Goal: Information Seeking & Learning: Learn about a topic

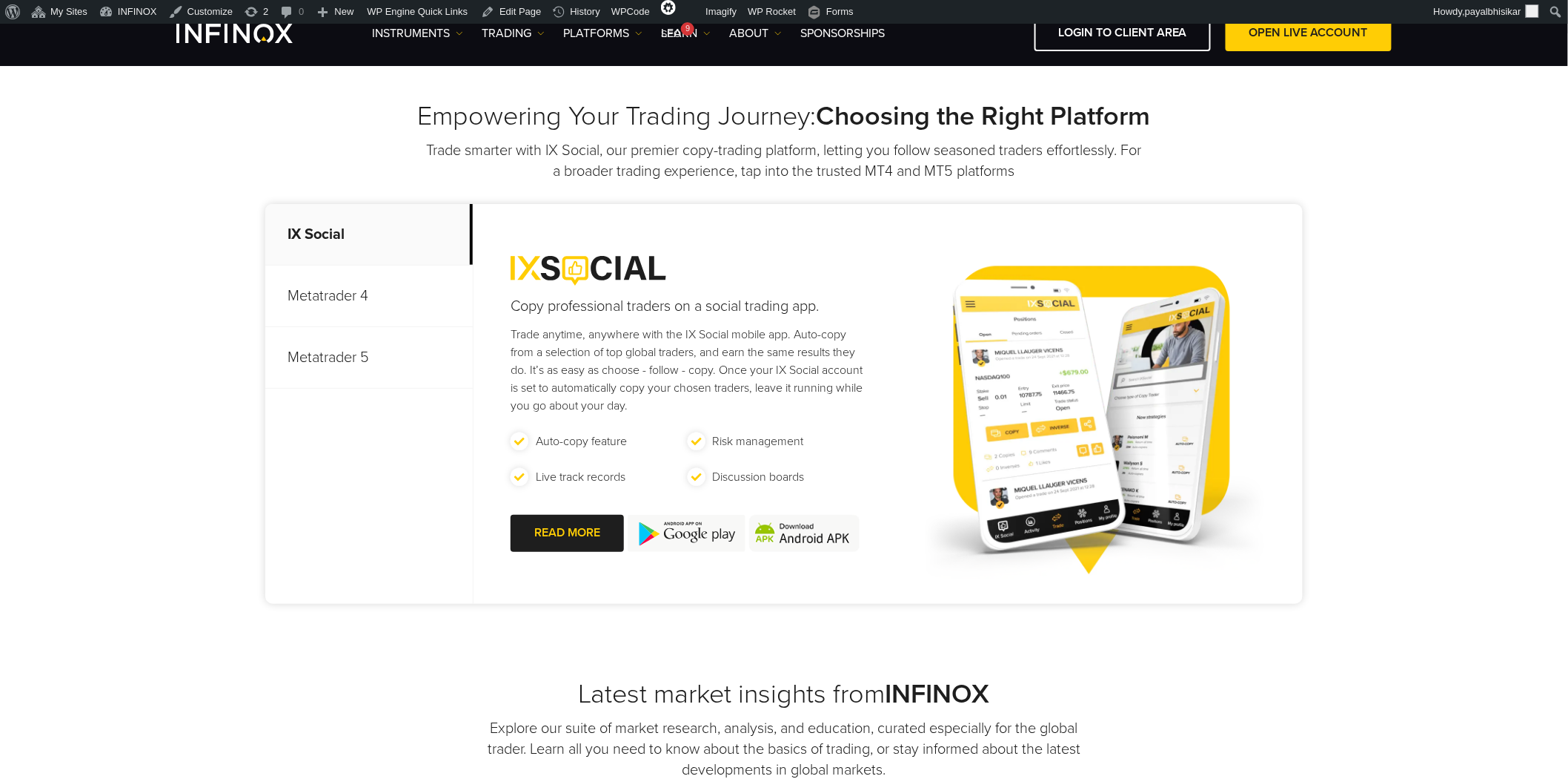
scroll to position [576, 0]
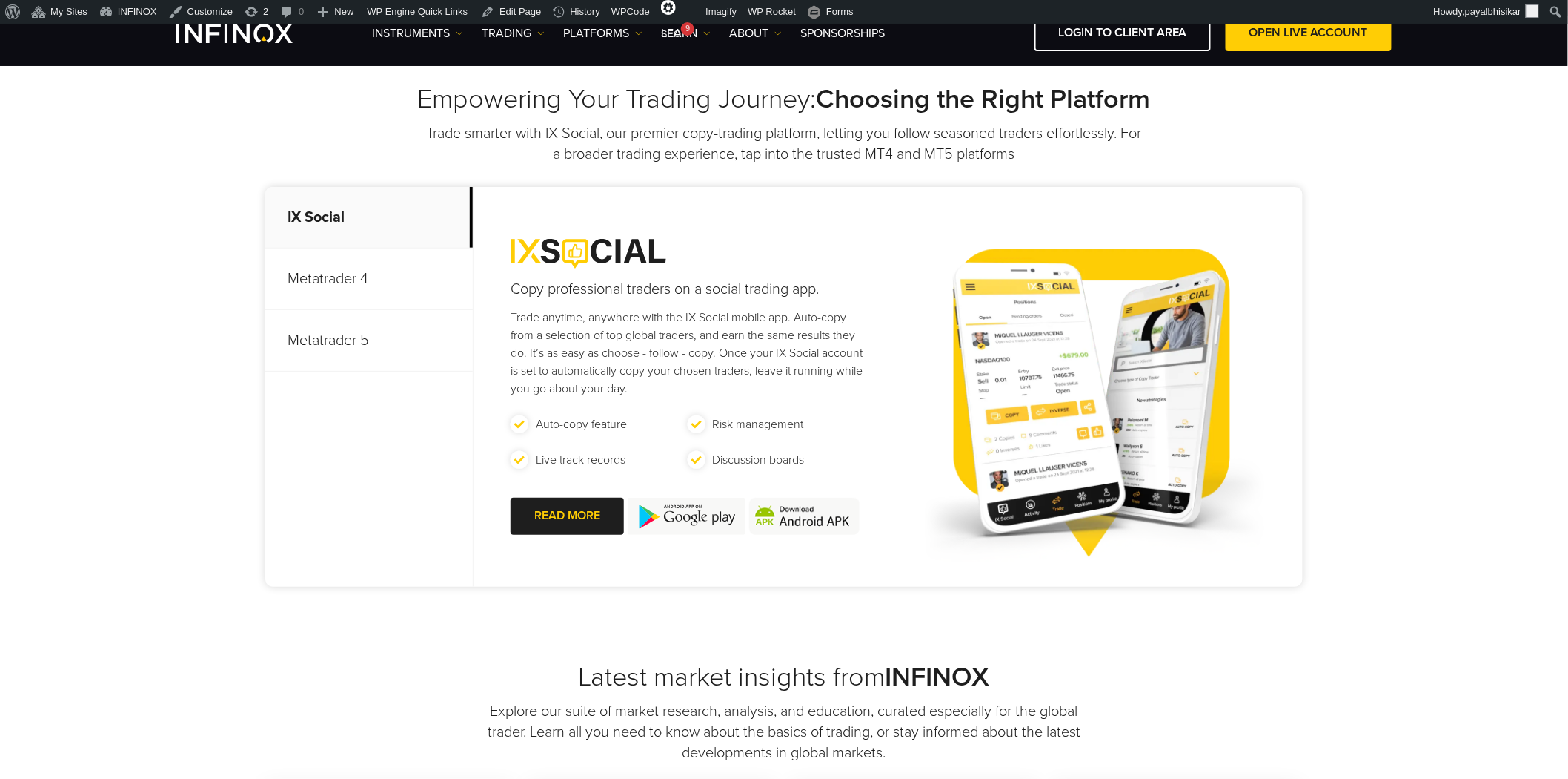
click at [431, 638] on div "Empowering Your Trading Journey: Choosing the Right Platform Trade smarter with…" at bounding box center [784, 338] width 1568 height 645
click at [89, 195] on div "Empowering Your Trading Journey: Choosing the Right Platform Trade smarter with…" at bounding box center [784, 338] width 1568 height 645
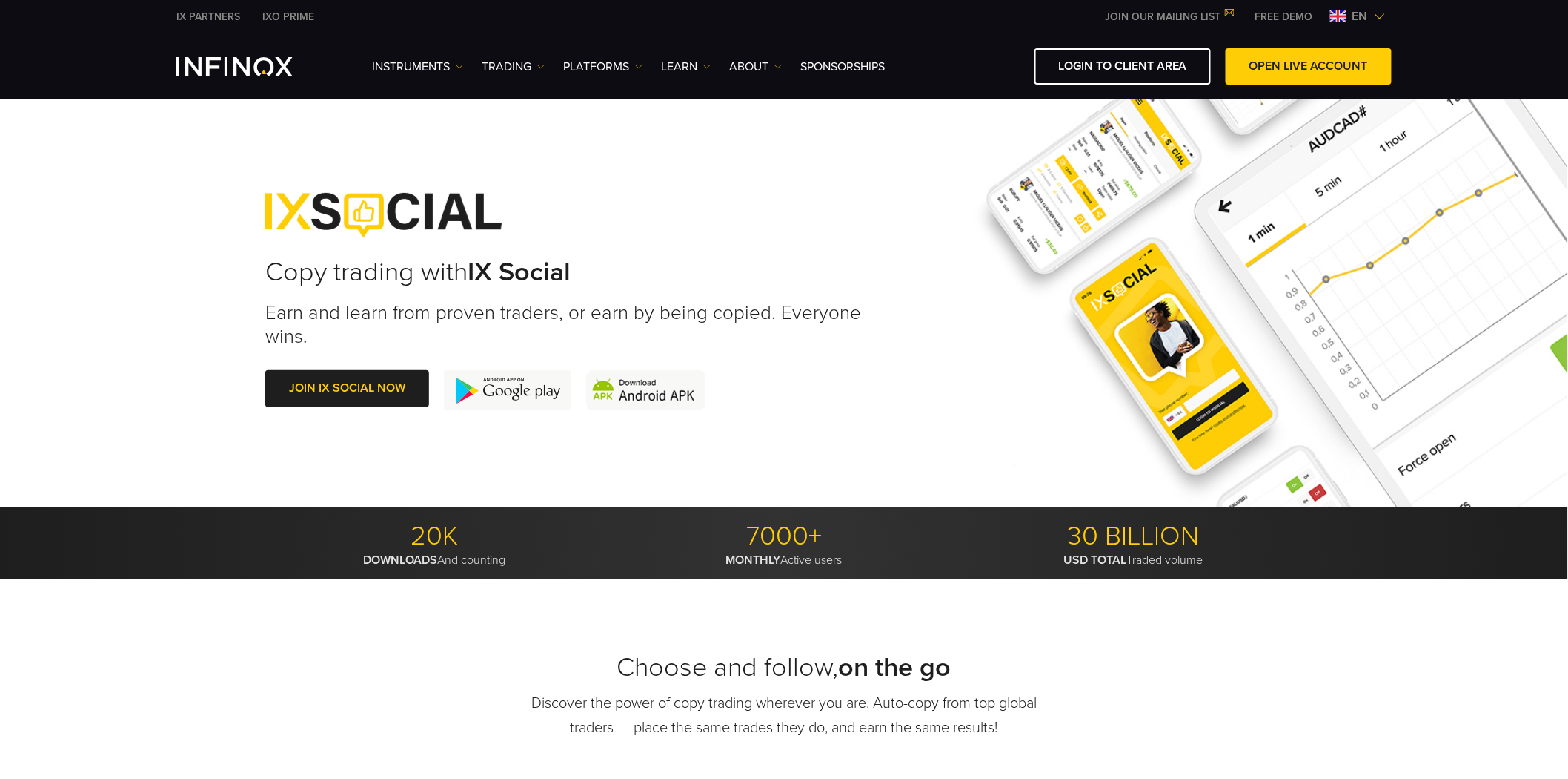
click at [154, 376] on div "Copy trading with IX Social Earn and learn from proven traders, or earn by bein…" at bounding box center [784, 301] width 1568 height 411
click at [116, 250] on div "Copy trading with IX Social Earn and learn from proven traders, or earn by bein…" at bounding box center [784, 301] width 1568 height 411
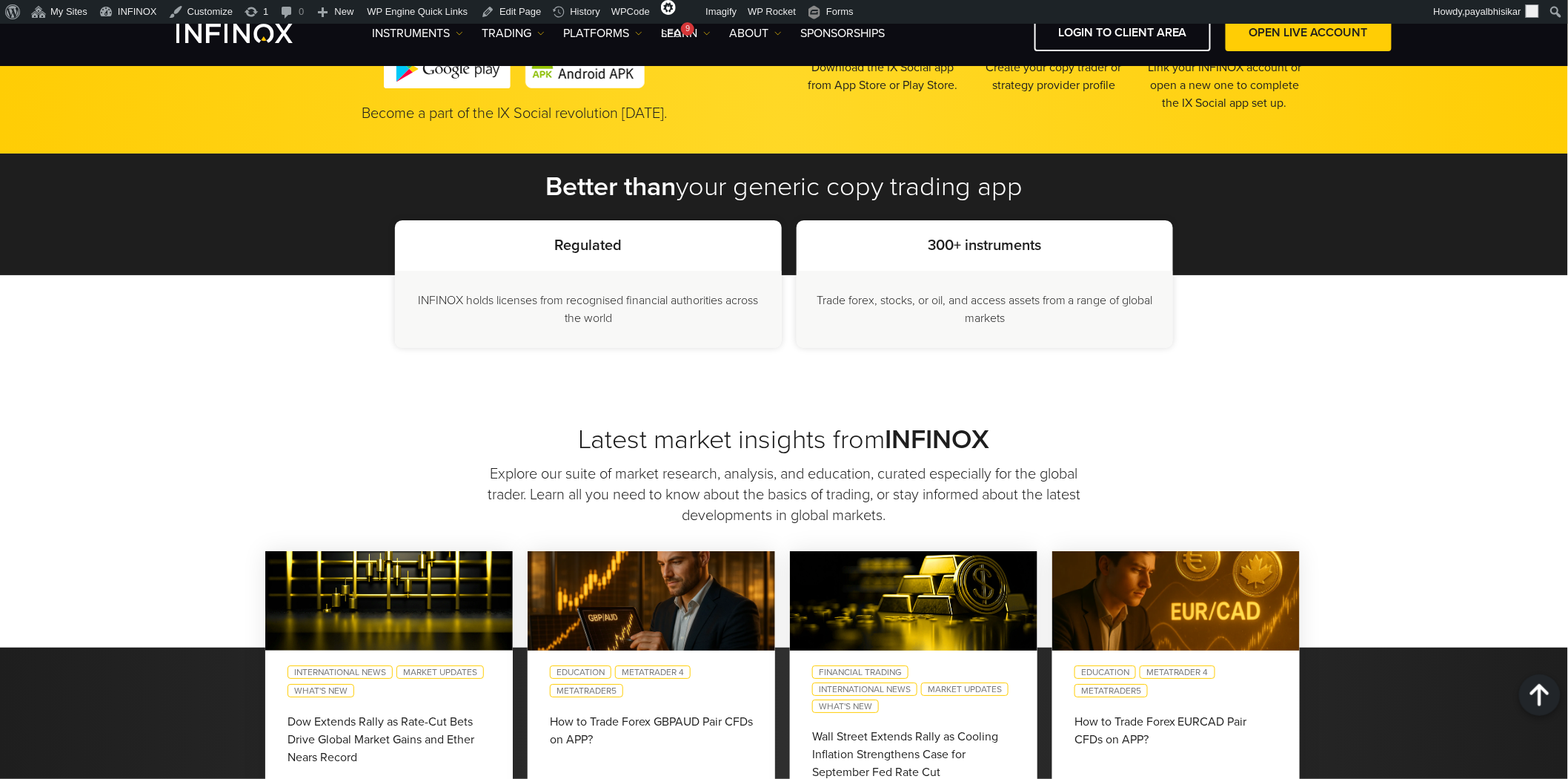
scroll to position [3955, 0]
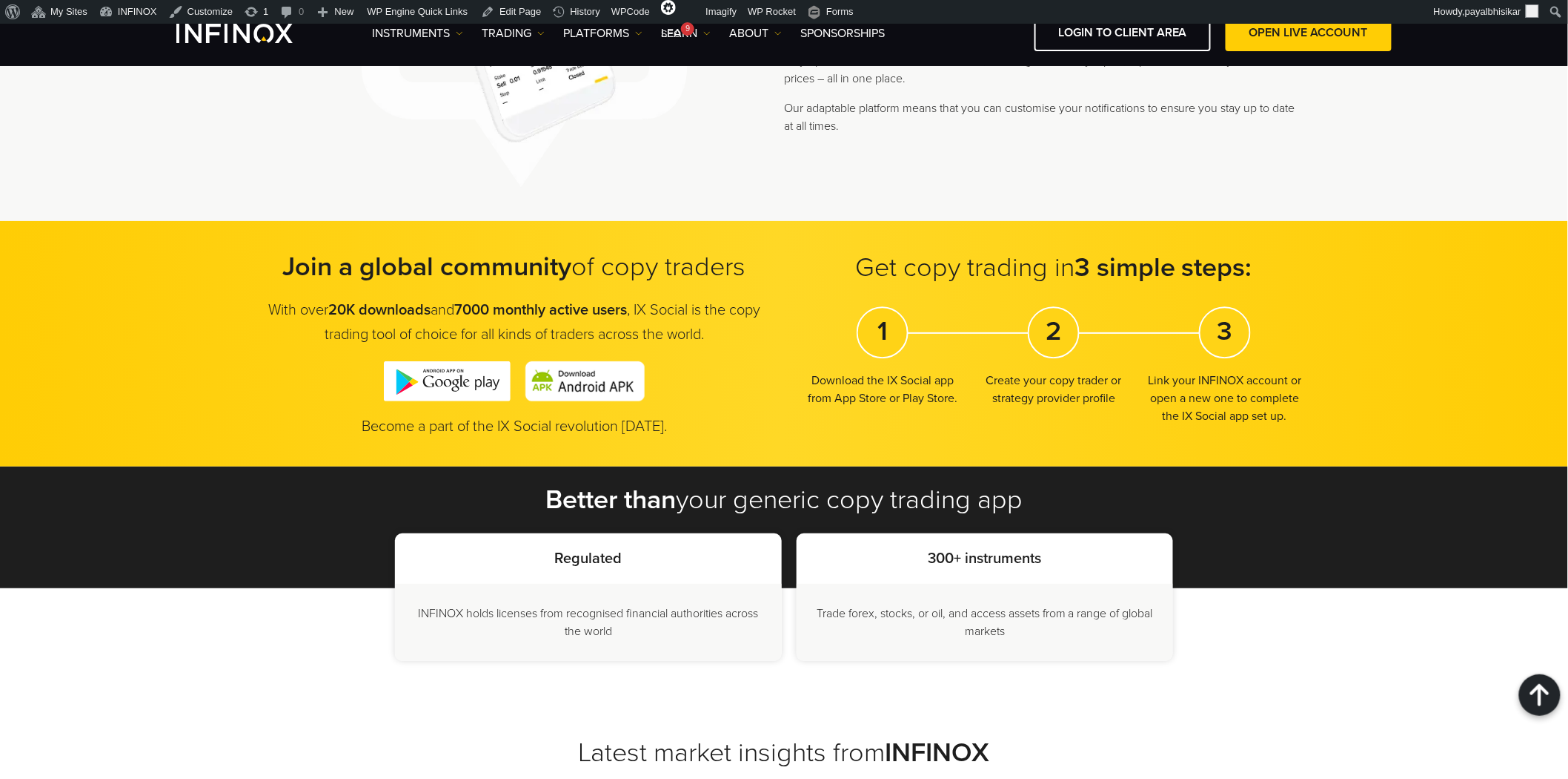
click at [457, 369] on img at bounding box center [448, 381] width 127 height 40
click at [455, 361] on img at bounding box center [448, 381] width 127 height 40
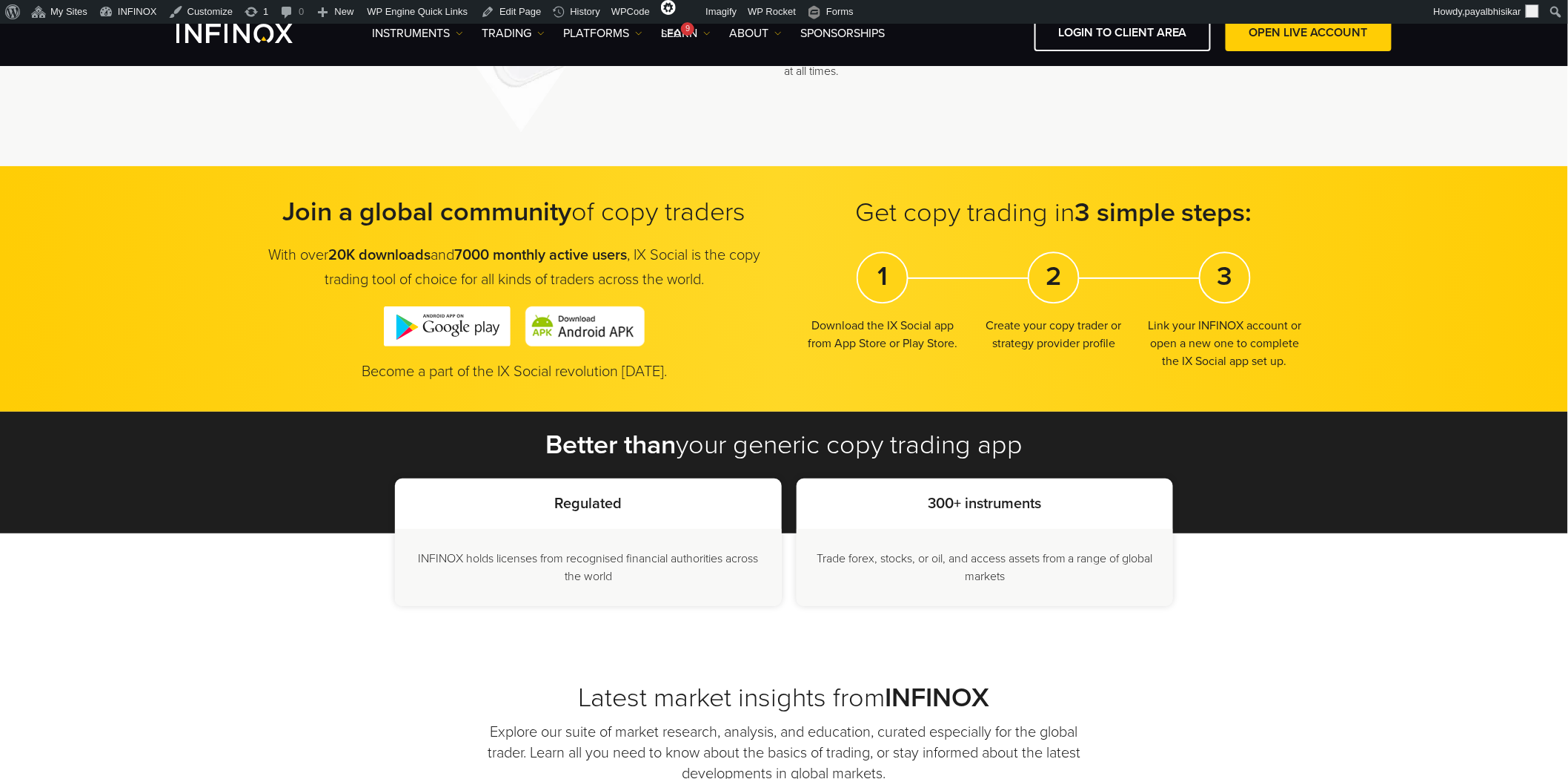
scroll to position [3955, 0]
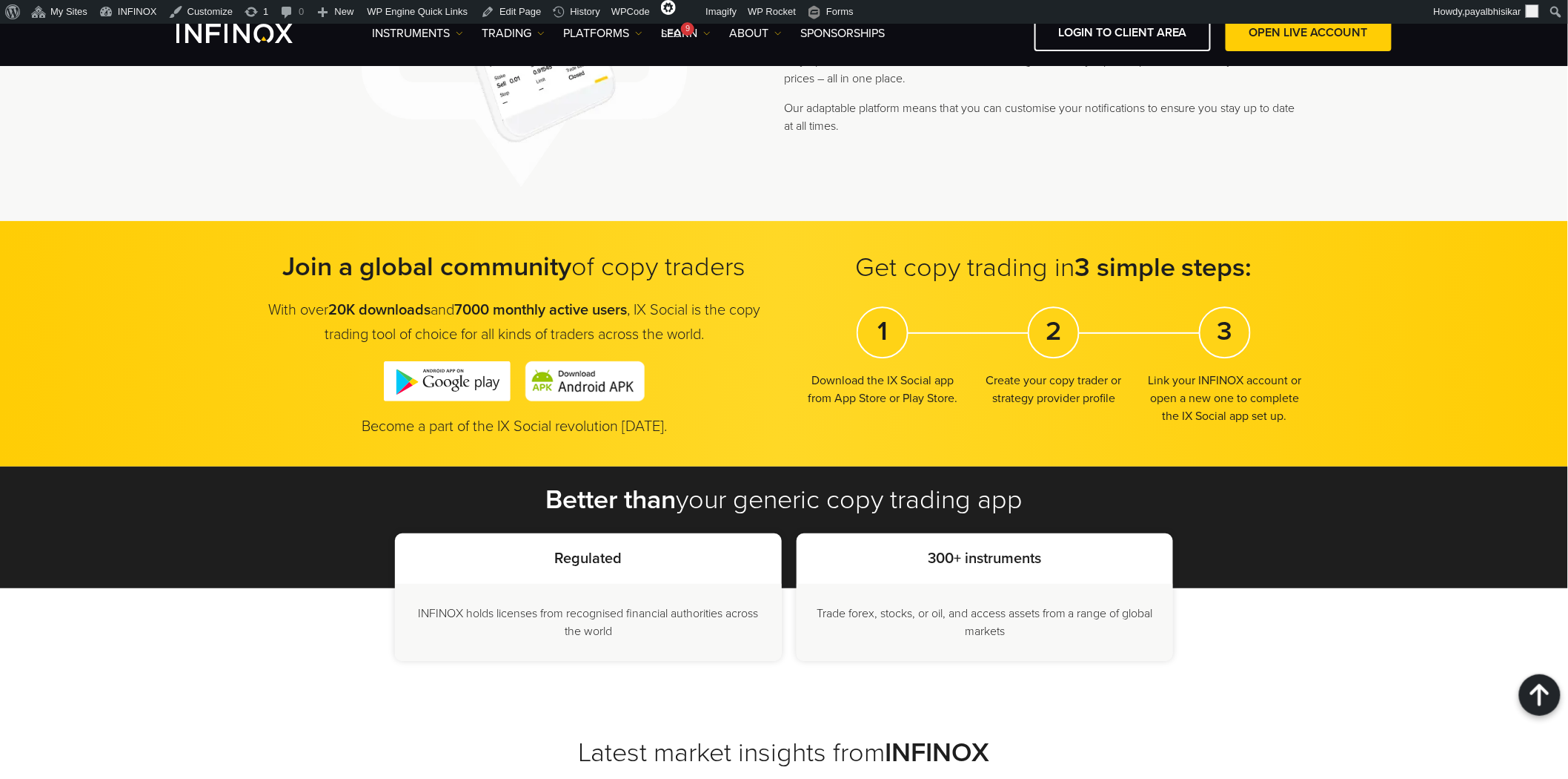
click at [599, 372] on img at bounding box center [585, 381] width 119 height 40
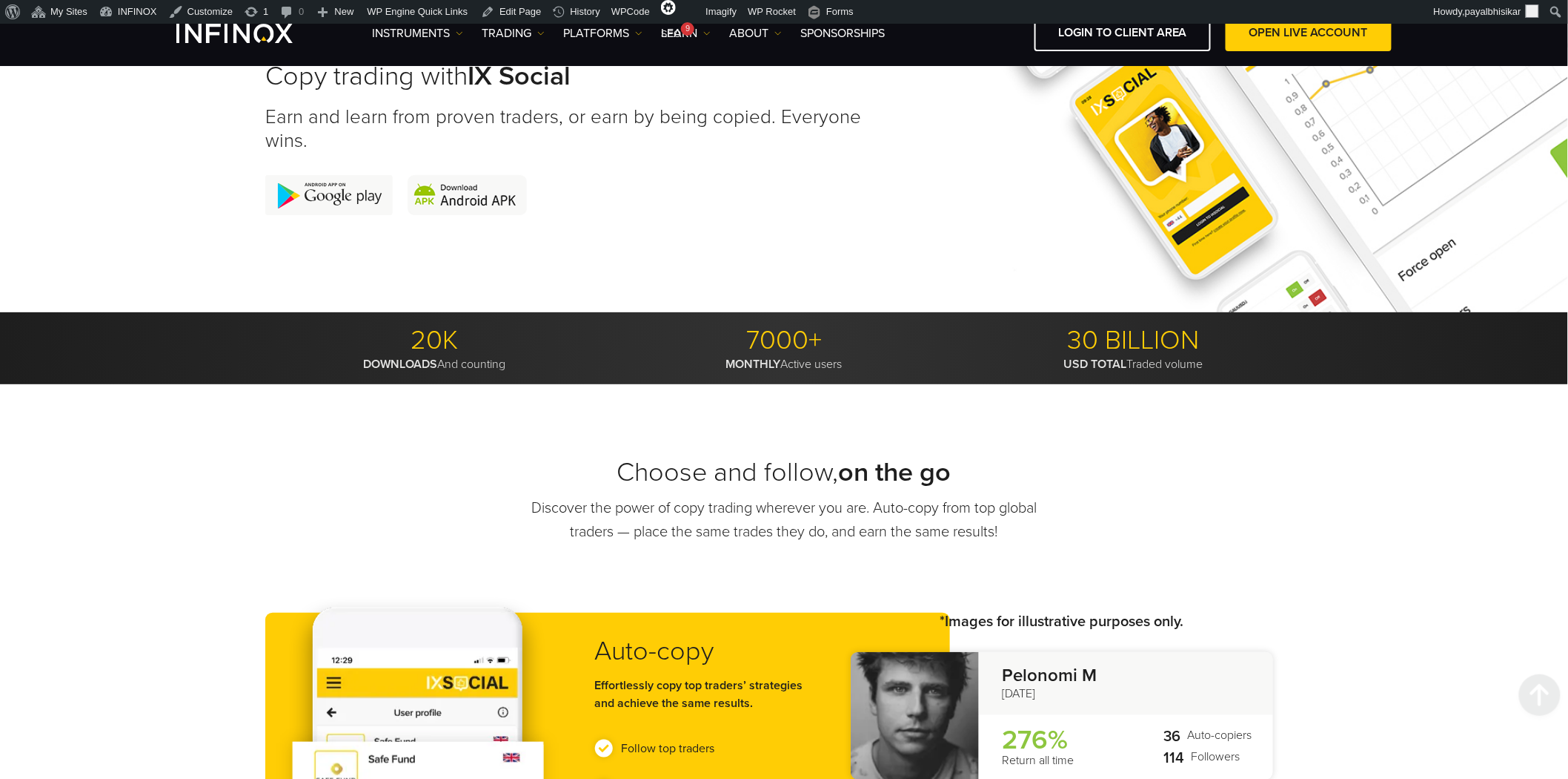
scroll to position [0, 0]
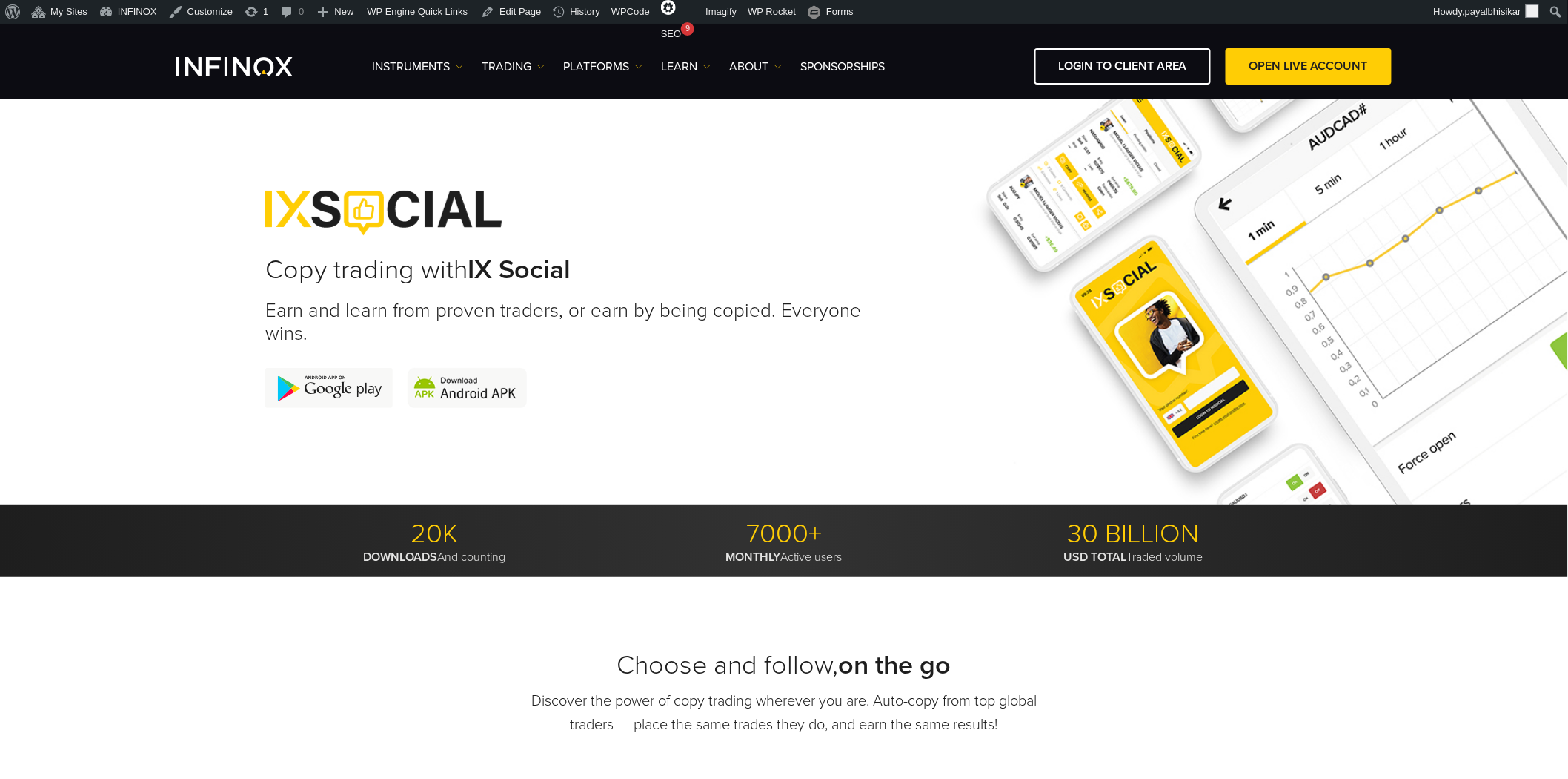
click at [821, 428] on div "Copy trading with IX Social Earn and learn from proven traders, or earn by bein…" at bounding box center [570, 299] width 610 height 276
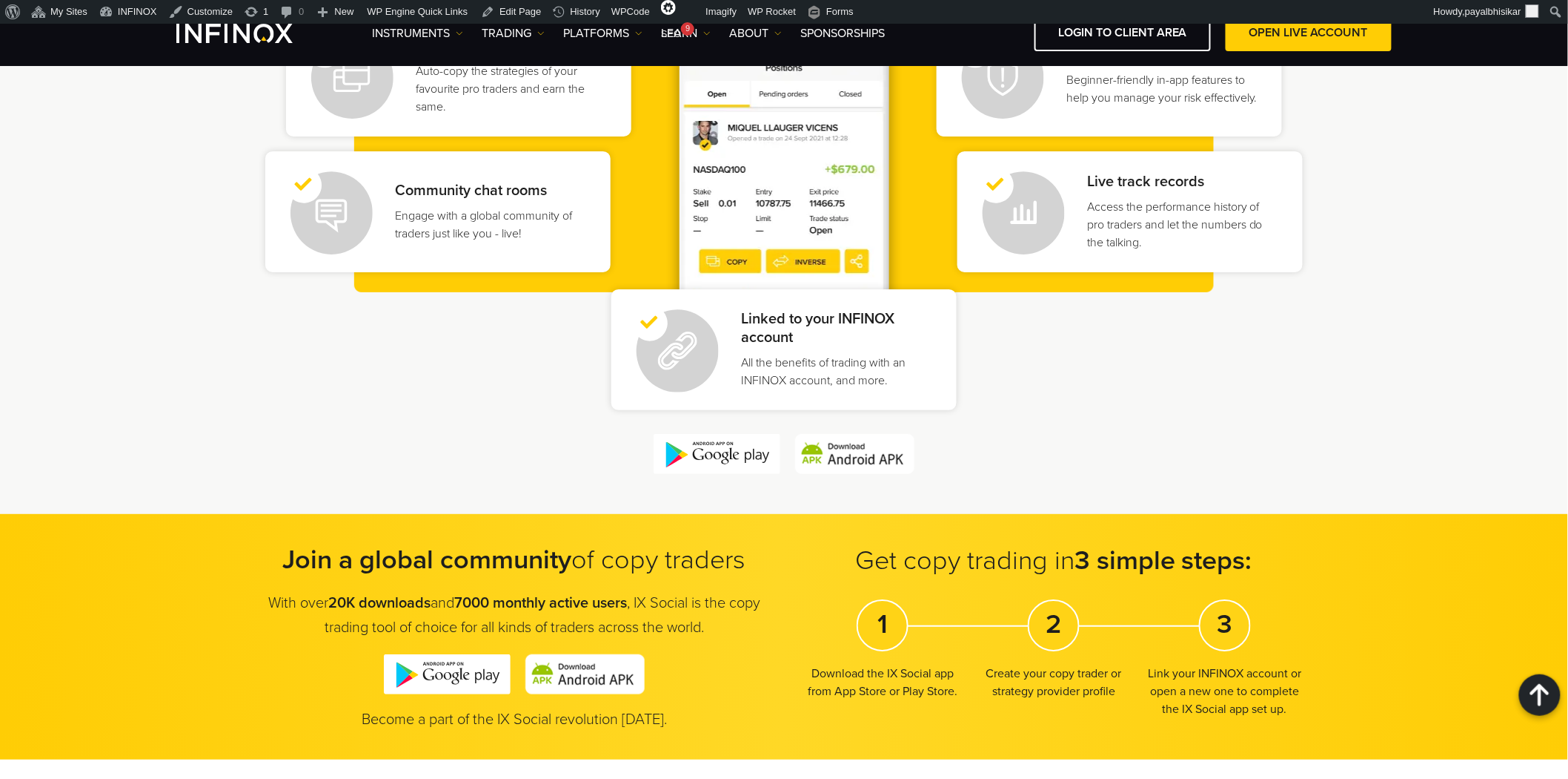
scroll to position [1647, 0]
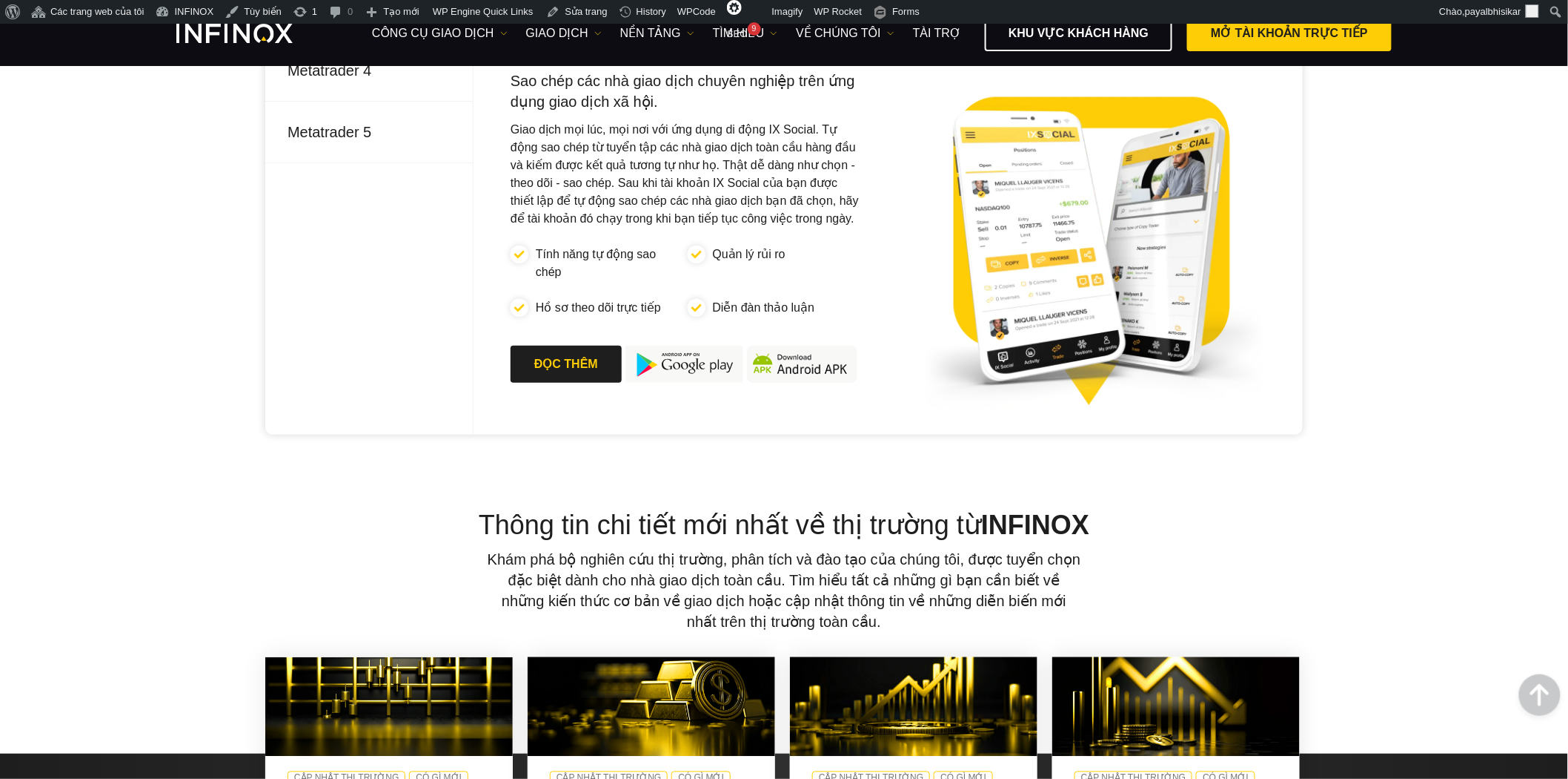
scroll to position [824, 0]
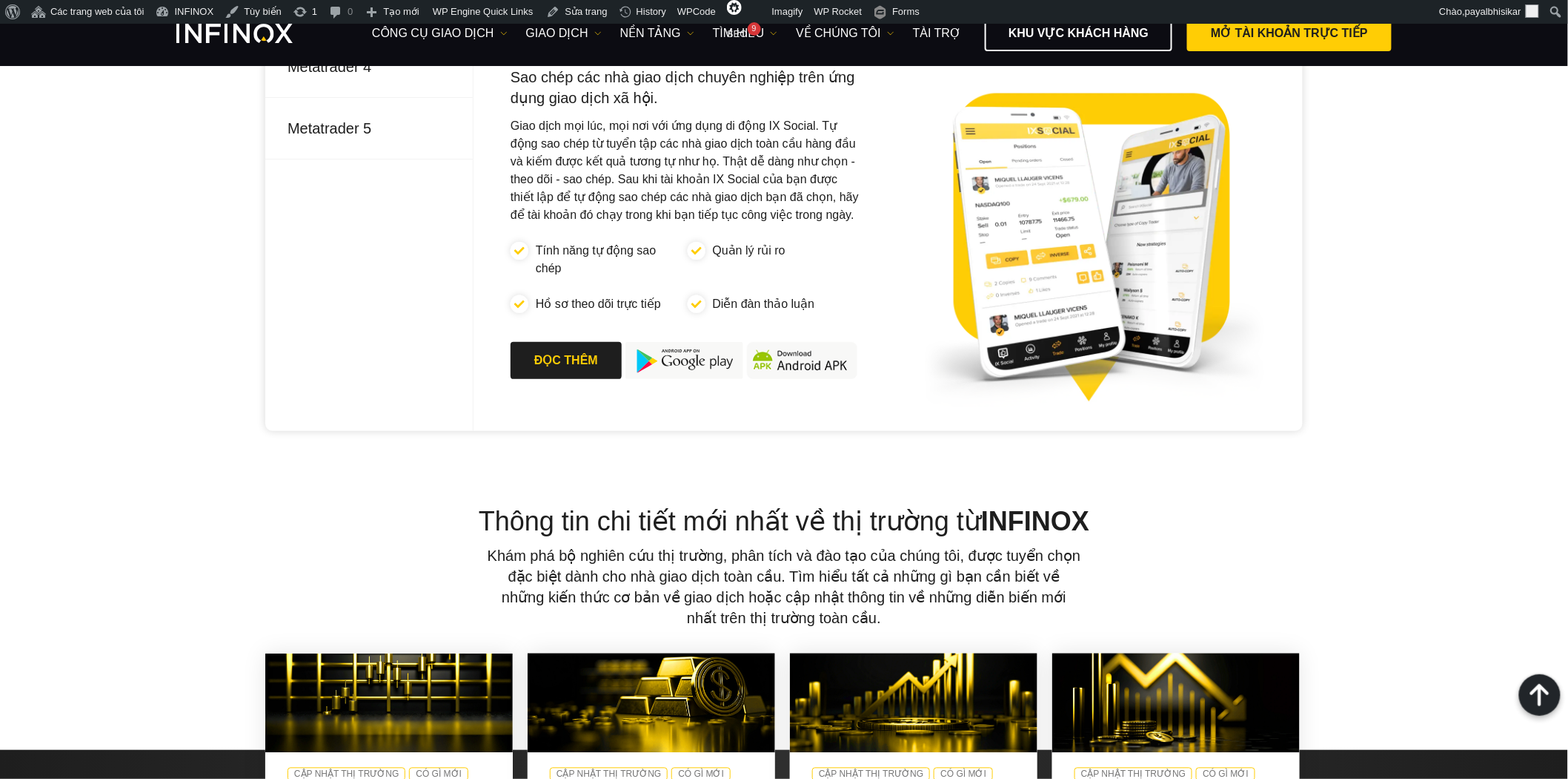
click at [149, 331] on div "Trao quyền cho hành trình giao dịch của bạn: Chọn nền tảng phù hợp Giao dịch th…" at bounding box center [784, 144] width 1568 height 721
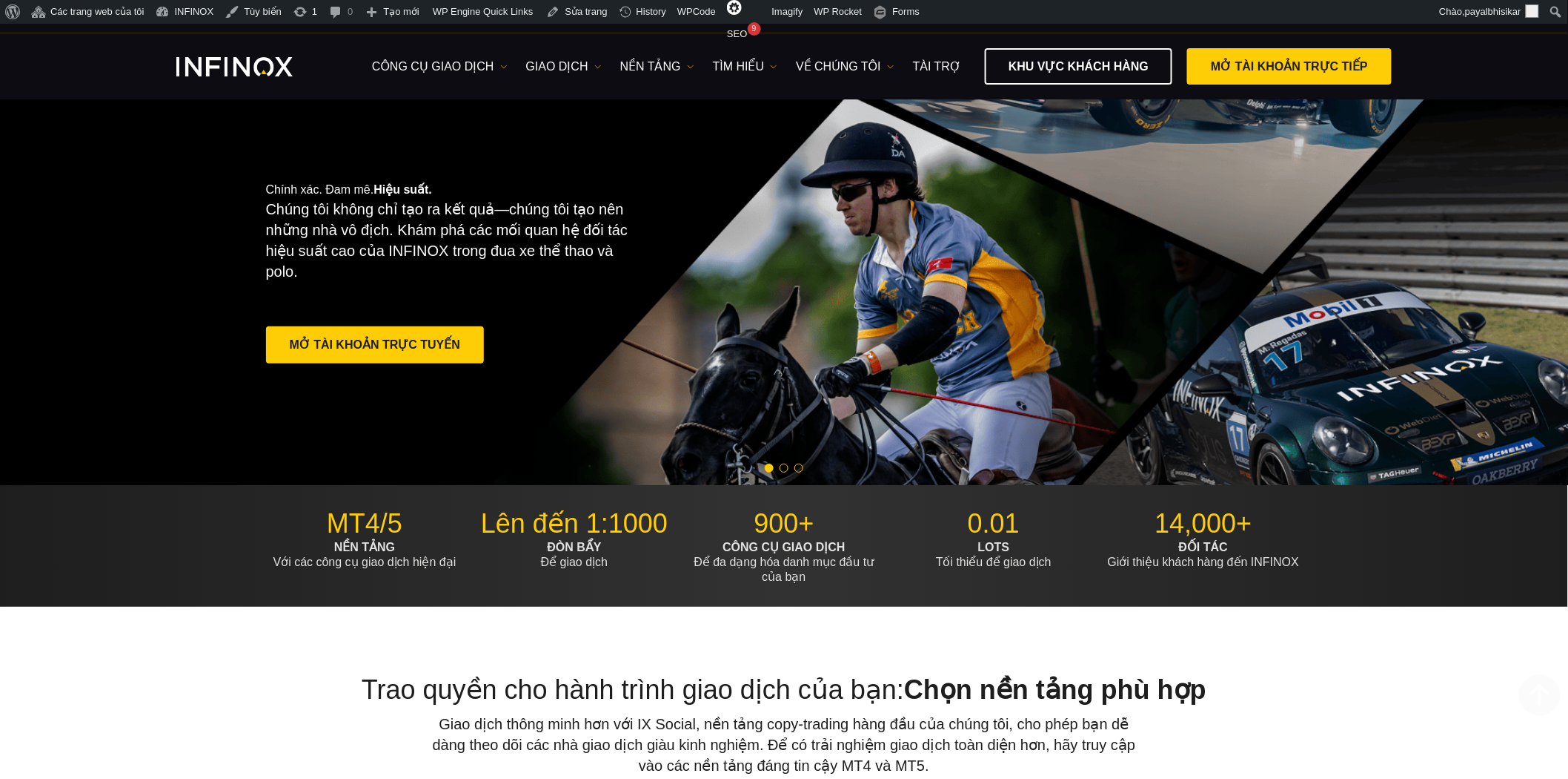
scroll to position [0, 0]
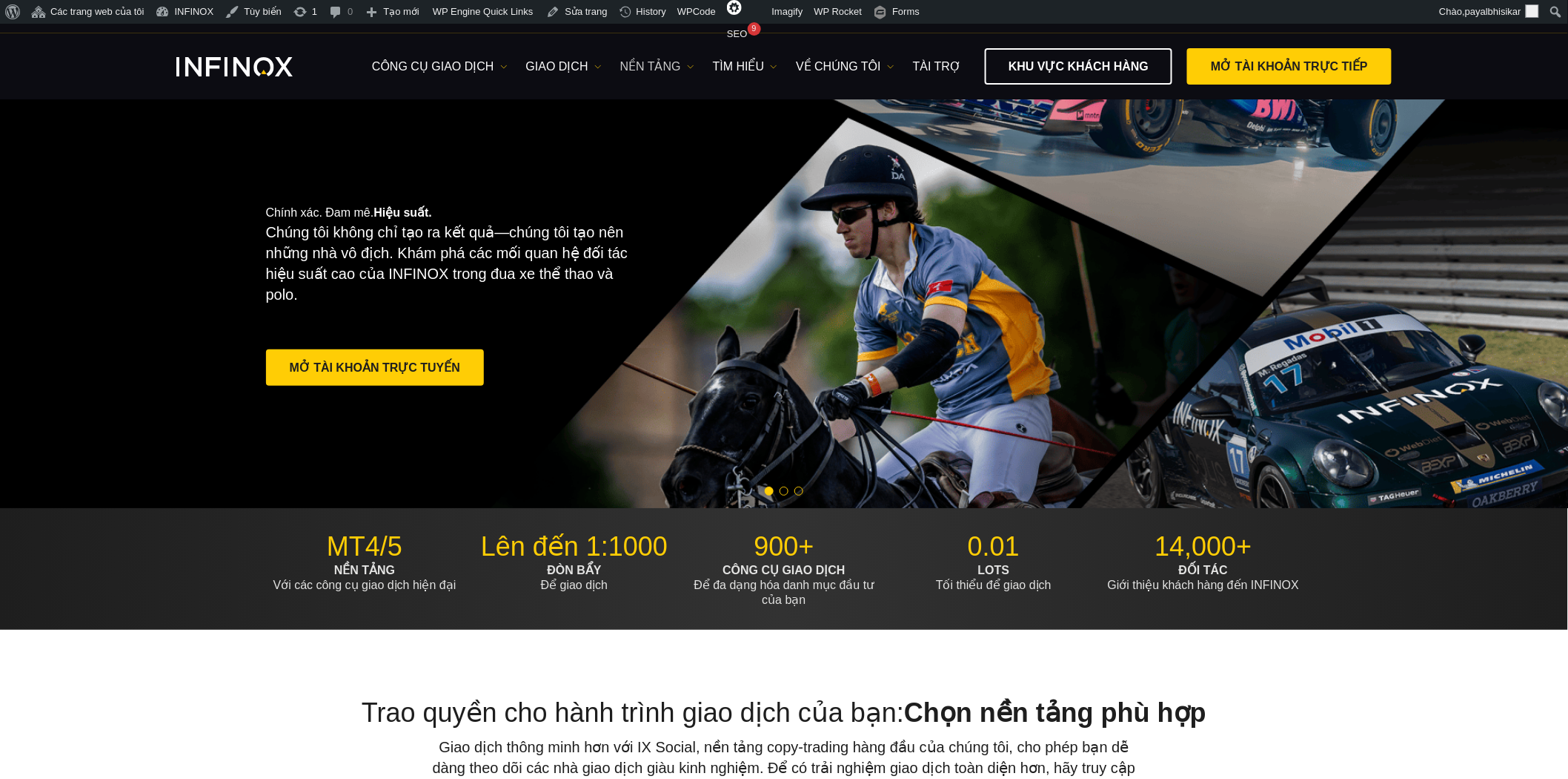
click at [653, 62] on link "NỀN TẢNG" at bounding box center [657, 67] width 74 height 18
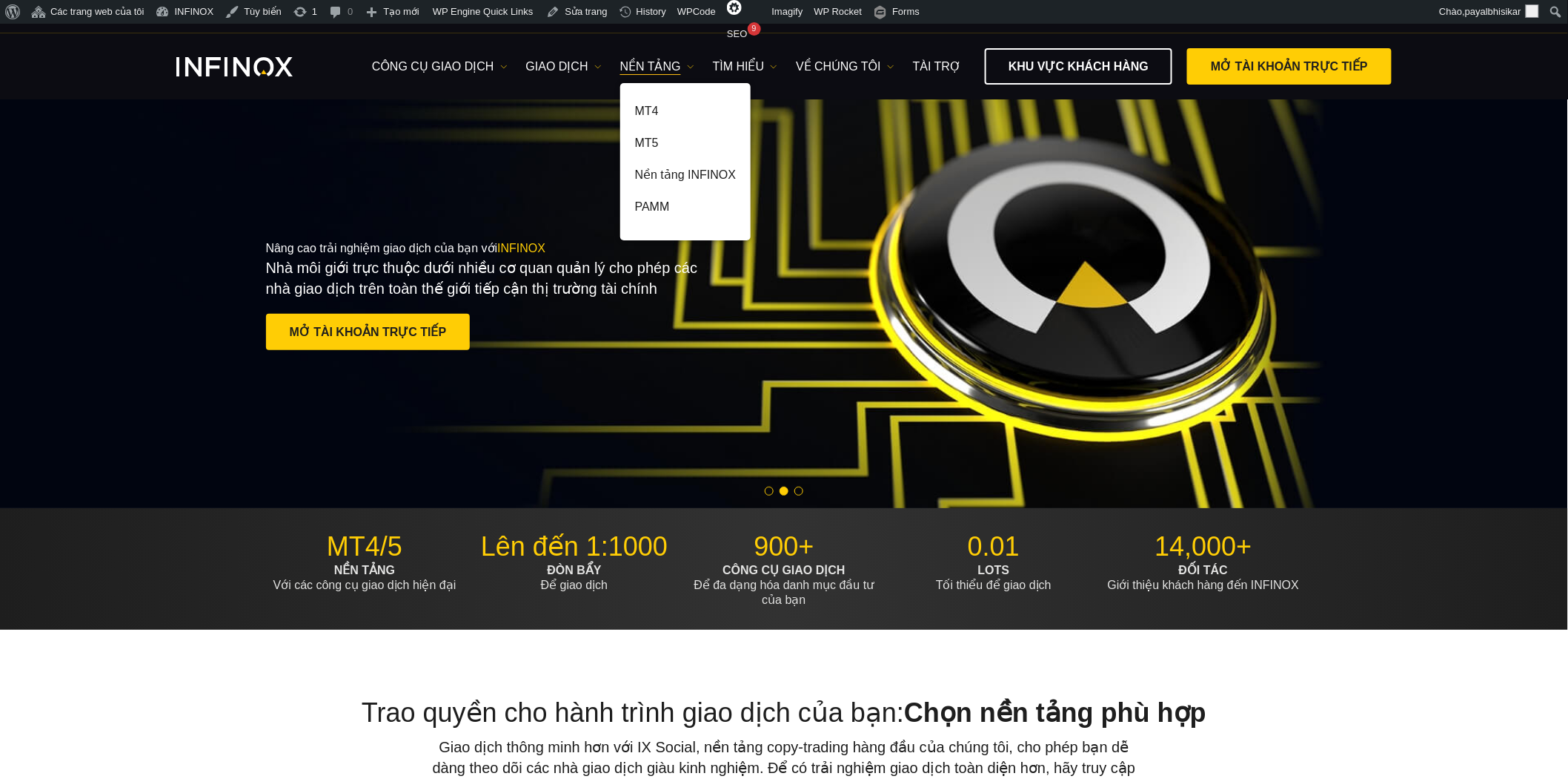
click at [1056, 220] on div "Nâng cao trải nghiệm giao dịch của bạn với INFINOX Nhà môi giới trực thuộc dưới…" at bounding box center [784, 297] width 1068 height 160
